Goal: Find specific page/section: Find specific page/section

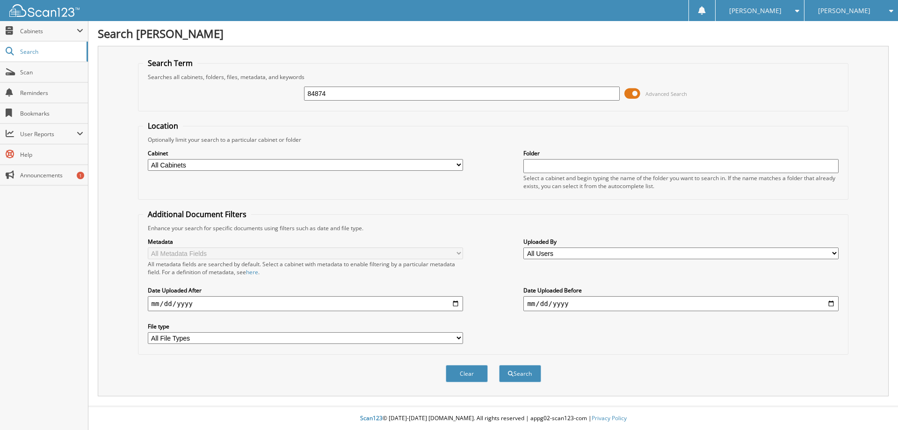
type input "84874"
click at [499, 365] on button "Search" at bounding box center [520, 373] width 42 height 17
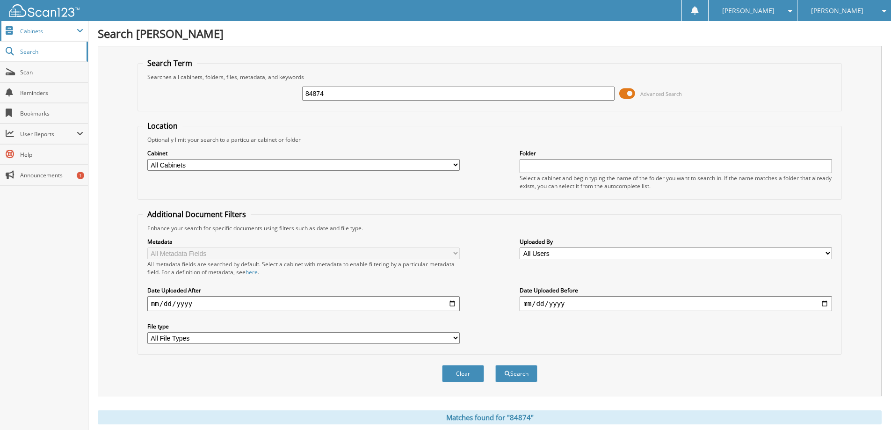
click at [26, 33] on span "Cabinets" at bounding box center [48, 31] width 57 height 8
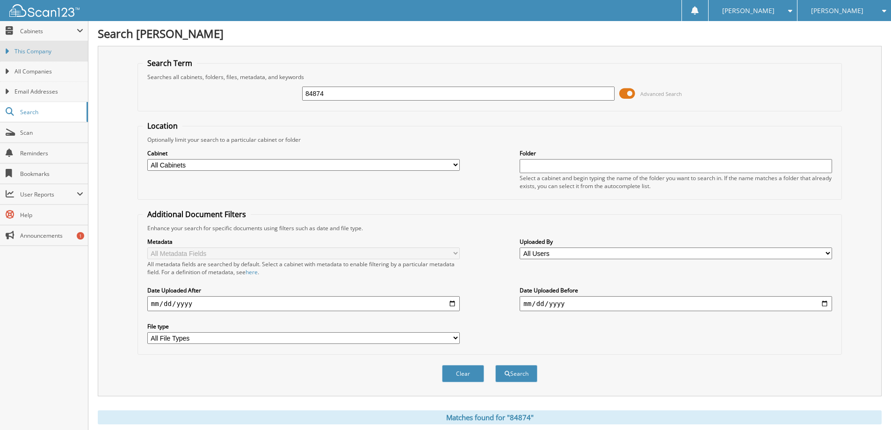
click at [30, 48] on span "This Company" at bounding box center [48, 51] width 69 height 8
